Goal: Task Accomplishment & Management: Use online tool/utility

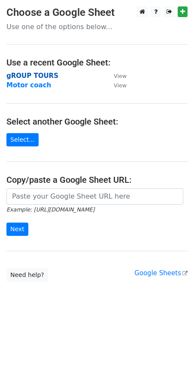
click at [27, 76] on strong "gROUP TOURS" at bounding box center [32, 76] width 52 height 8
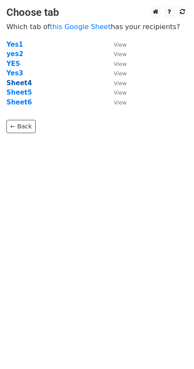
click at [15, 84] on strong "Sheet4" at bounding box center [18, 83] width 25 height 8
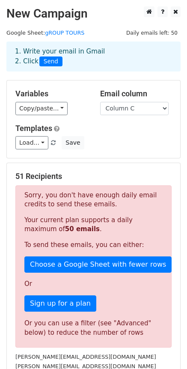
click at [104, 146] on div "Load... Tours Save" at bounding box center [93, 142] width 169 height 13
click at [59, 31] on link "gROUP TOURS" at bounding box center [64, 33] width 39 height 6
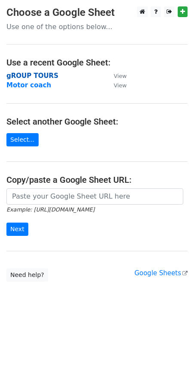
click at [35, 75] on strong "gROUP TOURS" at bounding box center [32, 76] width 52 height 8
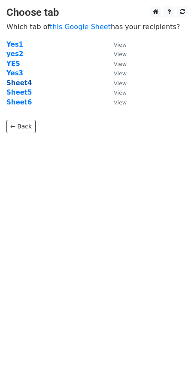
click at [11, 86] on strong "Sheet4" at bounding box center [18, 83] width 25 height 8
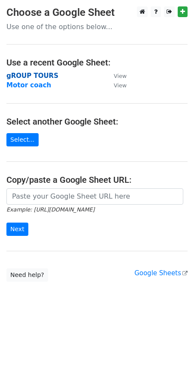
click at [36, 74] on strong "gROUP TOURS" at bounding box center [32, 76] width 52 height 8
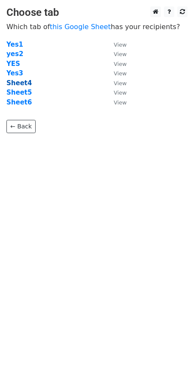
click at [22, 84] on strong "Sheet4" at bounding box center [18, 83] width 25 height 8
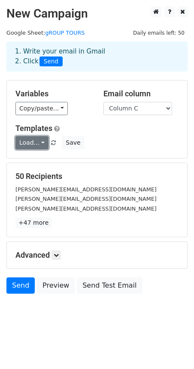
click at [31, 142] on link "Load..." at bounding box center [31, 142] width 33 height 13
click at [35, 160] on link "Tours" at bounding box center [50, 162] width 68 height 14
click at [55, 253] on link at bounding box center [55, 254] width 9 height 9
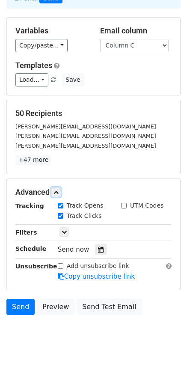
scroll to position [81, 0]
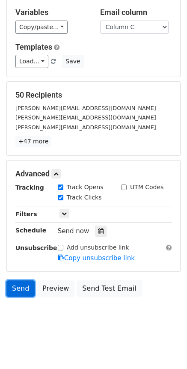
click at [24, 286] on link "Send" at bounding box center [20, 288] width 28 height 16
